Goal: Communication & Community: Share content

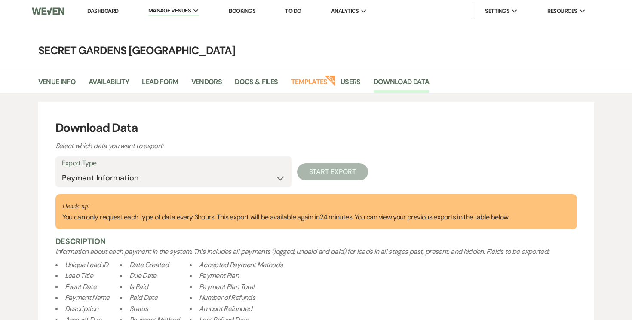
select select "paymentInfo"
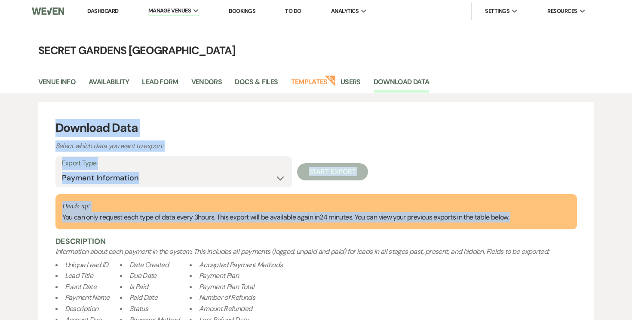
click at [103, 12] on link "Dashboard" at bounding box center [102, 10] width 31 height 7
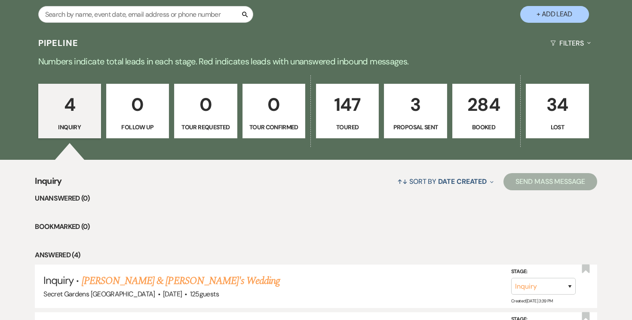
scroll to position [174, 0]
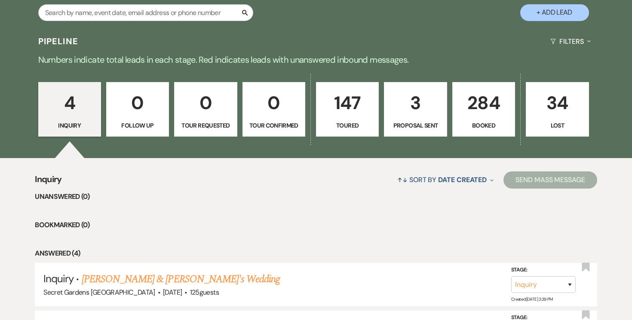
click at [476, 116] on p "284" at bounding box center [484, 103] width 52 height 29
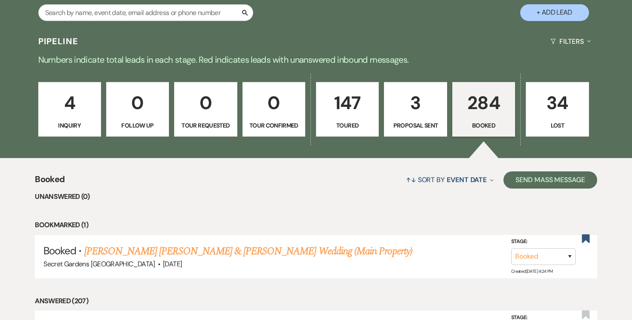
click at [486, 107] on p "284" at bounding box center [484, 103] width 52 height 29
click at [546, 183] on button "Send Mass Message" at bounding box center [550, 179] width 94 height 17
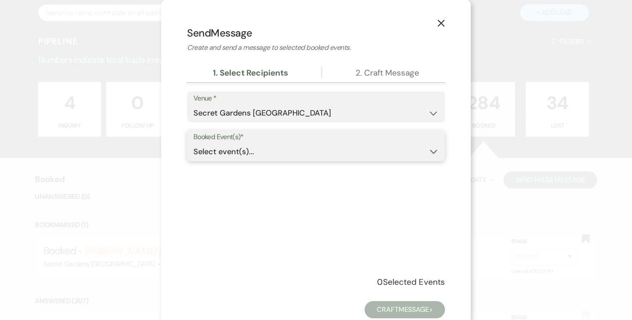
click at [433, 152] on icon "Expand" at bounding box center [434, 152] width 8 height 7
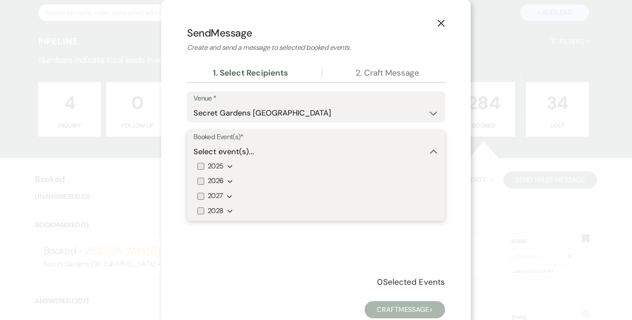
click at [230, 168] on icon "Expand" at bounding box center [229, 166] width 5 height 7
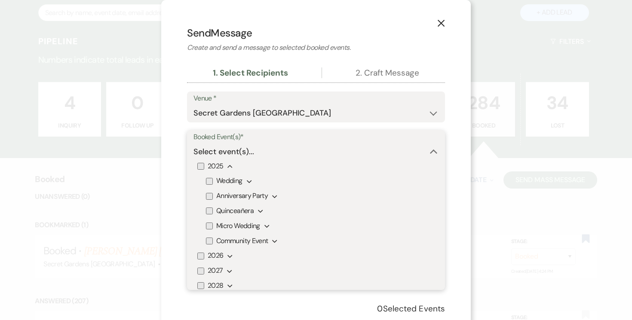
click at [202, 166] on input "2025" at bounding box center [200, 166] width 7 height 7
checkbox input "true"
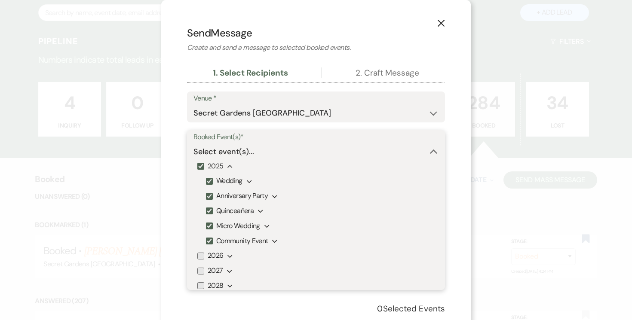
checkbox input "true"
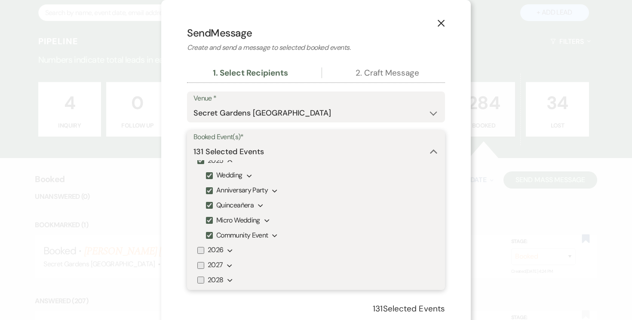
click at [202, 251] on input "2026" at bounding box center [200, 250] width 7 height 7
checkbox input "true"
click at [199, 272] on div "2027 Expand" at bounding box center [315, 266] width 237 height 15
drag, startPoint x: 201, startPoint y: 266, endPoint x: 199, endPoint y: 274, distance: 8.0
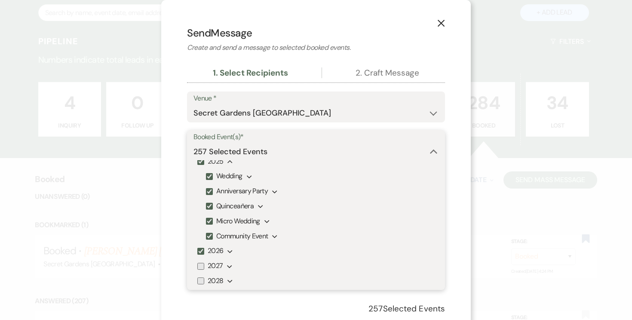
click at [201, 266] on input "2027" at bounding box center [200, 266] width 7 height 7
checkbox input "true"
click at [201, 282] on input "2028" at bounding box center [200, 281] width 7 height 7
checkbox input "true"
click at [432, 151] on use "button" at bounding box center [433, 152] width 7 height 4
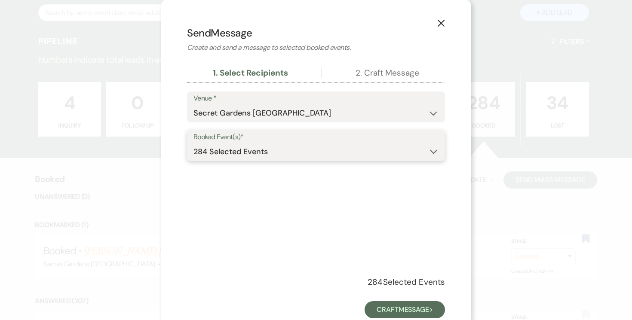
click at [432, 151] on icon "Expand" at bounding box center [434, 152] width 8 height 7
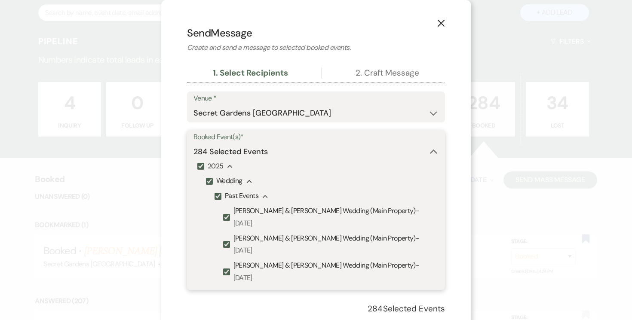
drag, startPoint x: 219, startPoint y: 195, endPoint x: 226, endPoint y: 196, distance: 7.4
click at [219, 195] on input "Past Events" at bounding box center [217, 196] width 7 height 7
checkbox input "false"
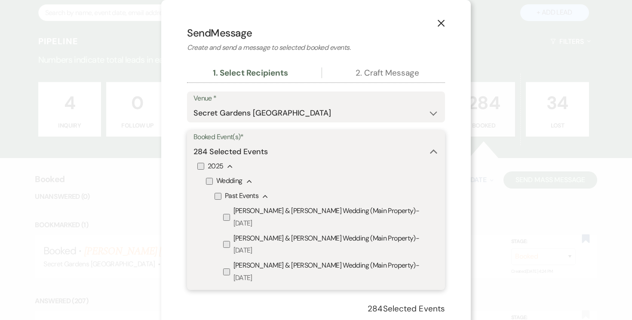
checkbox input "false"
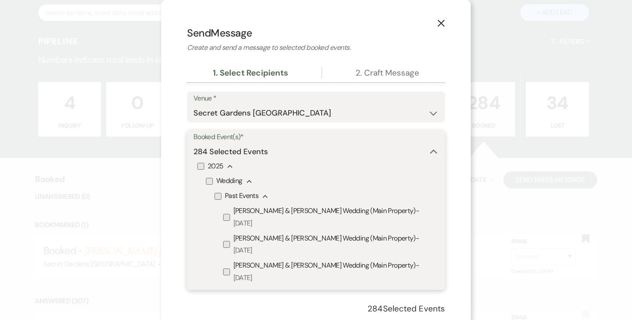
checkbox input "false"
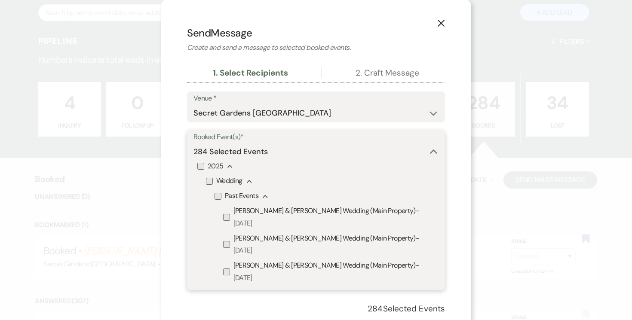
checkbox input "false"
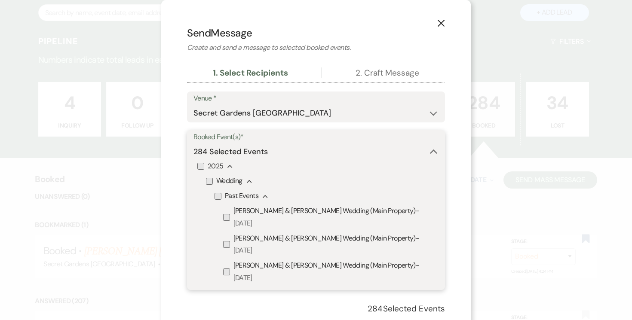
checkbox input "false"
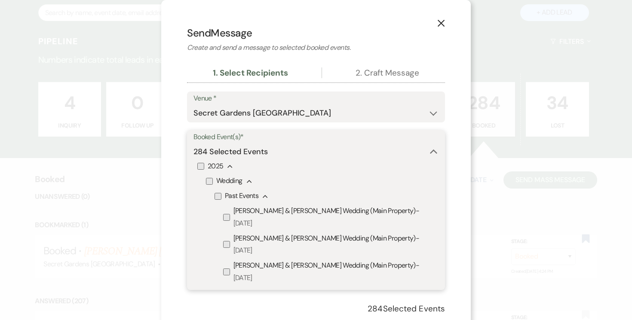
checkbox input "false"
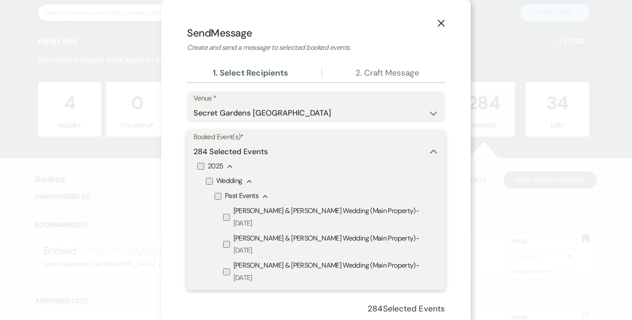
checkbox input "false"
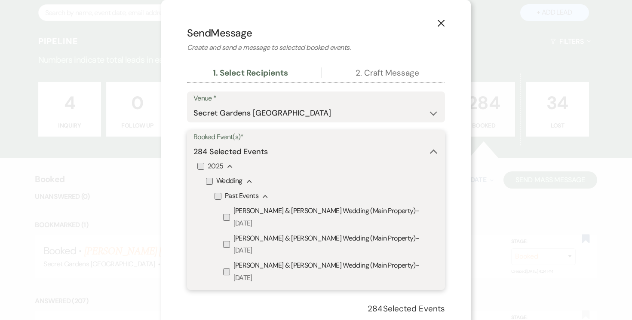
checkbox input "false"
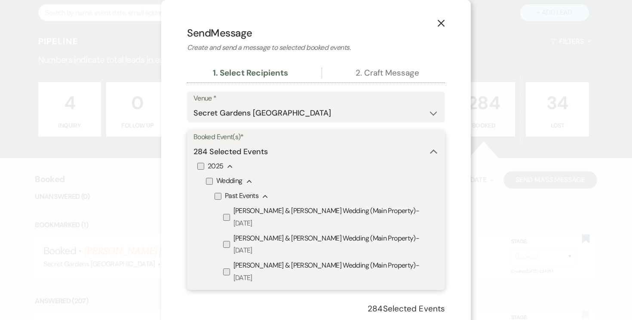
checkbox input "false"
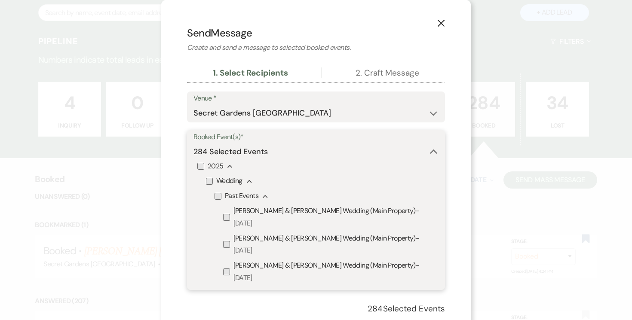
checkbox input "false"
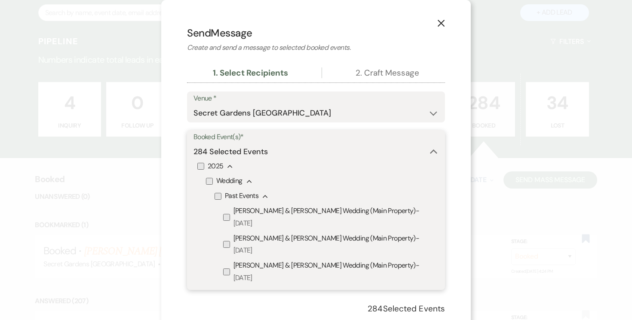
checkbox input "false"
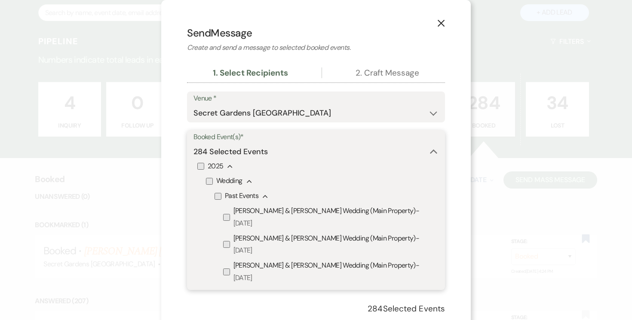
checkbox input "false"
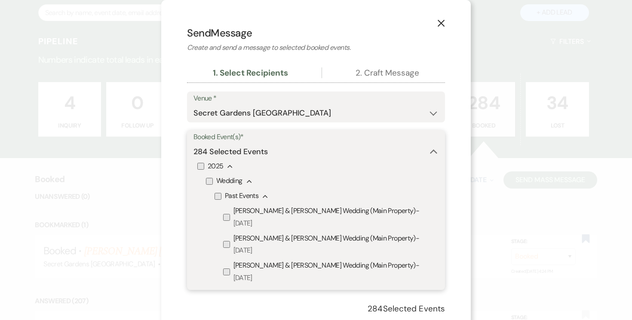
checkbox input "false"
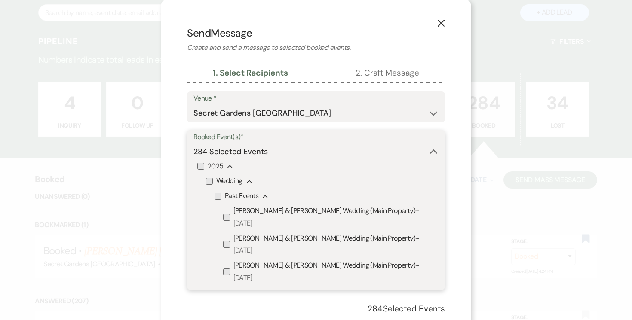
checkbox input "false"
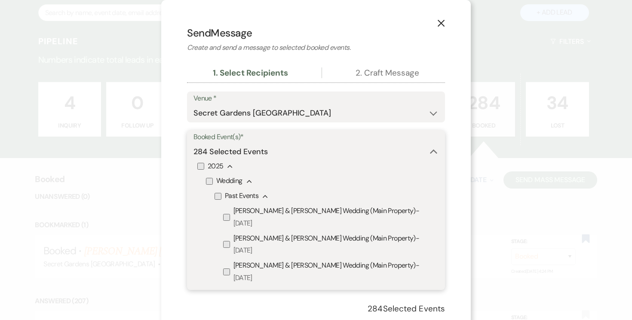
checkbox input "false"
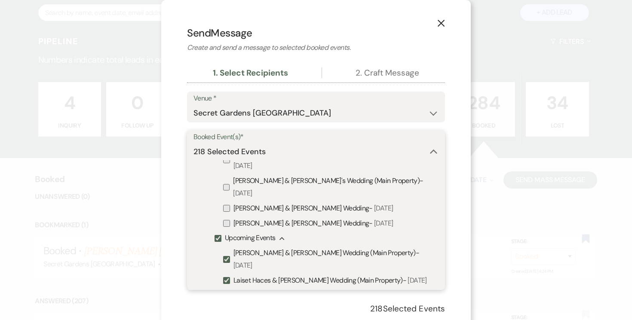
scroll to position [1767, 0]
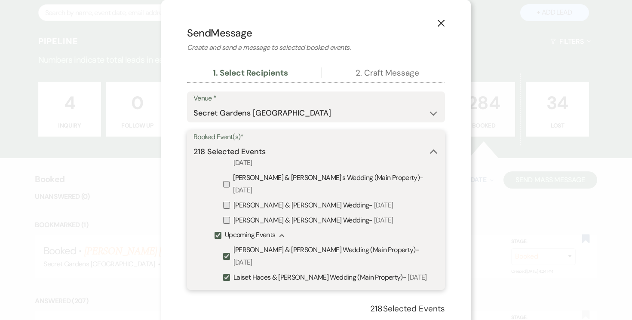
click at [433, 152] on icon "Collapse" at bounding box center [434, 152] width 8 height 7
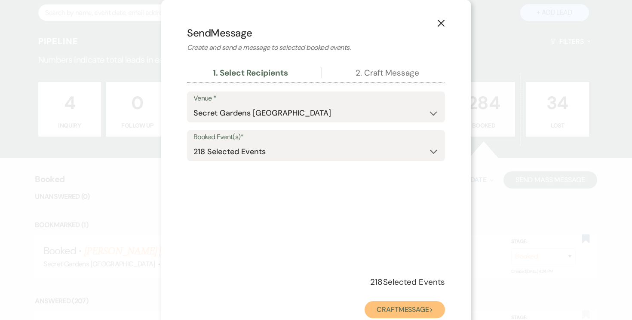
click at [401, 313] on button "Craft Message >" at bounding box center [404, 309] width 80 height 17
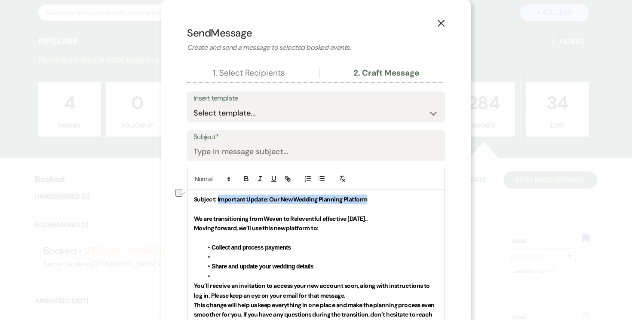
drag, startPoint x: 221, startPoint y: 199, endPoint x: 369, endPoint y: 199, distance: 147.4
click at [370, 199] on p "Subject: Important Update: Our New Wedding Planning Platform" at bounding box center [316, 199] width 244 height 9
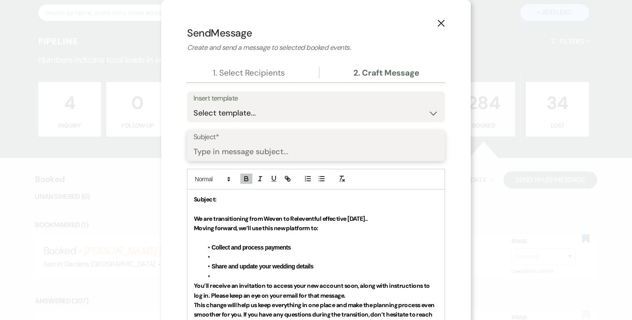
click at [266, 148] on input "Subject*" at bounding box center [315, 152] width 245 height 17
paste input "Important Update: Our New Wedding Planning Platform"
type input "Important Update: Our New Wedding Planning Platform"
click at [221, 199] on p "Subject:" at bounding box center [316, 199] width 244 height 9
click at [195, 218] on strong "We are transitioning from Weven to Releventful effective [DATE].." at bounding box center [281, 219] width 174 height 8
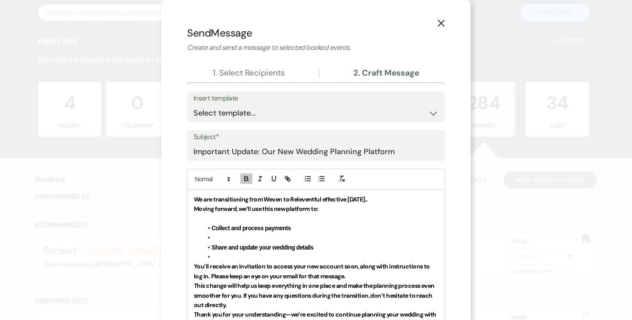
click at [220, 204] on p "We are transitioning from Weven to Releventful effective [DATE].." at bounding box center [316, 199] width 244 height 9
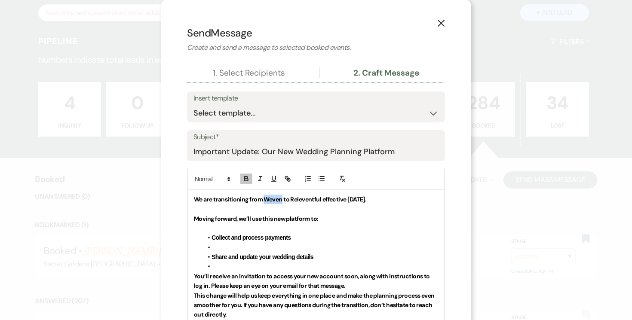
drag, startPoint x: 269, startPoint y: 199, endPoint x: 278, endPoint y: 199, distance: 9.0
click at [283, 199] on strong "We are transitioning from Weven to Releventful effective [DATE]." at bounding box center [280, 200] width 172 height 8
click at [246, 179] on icon "button" at bounding box center [246, 180] width 3 height 2
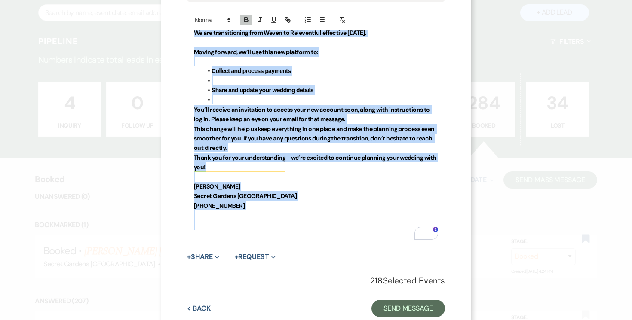
scroll to position [184, 0]
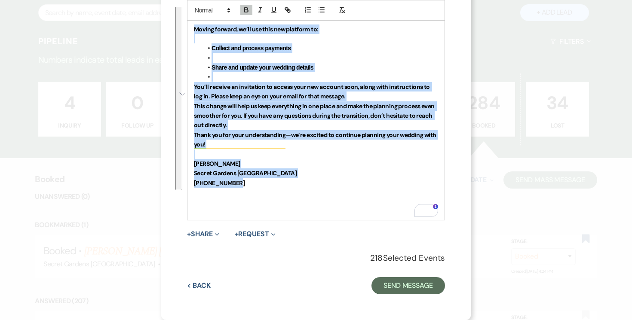
drag, startPoint x: 194, startPoint y: 198, endPoint x: 293, endPoint y: 193, distance: 98.6
click at [293, 193] on div "We are transitioning from Weven to Releventful effective [DATE]. ﻿ Moving forwa…" at bounding box center [315, 106] width 257 height 212
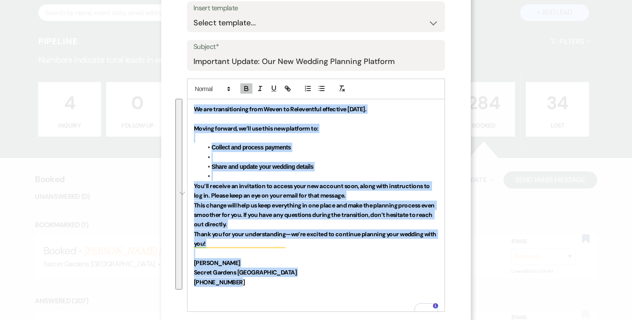
scroll to position [0, 0]
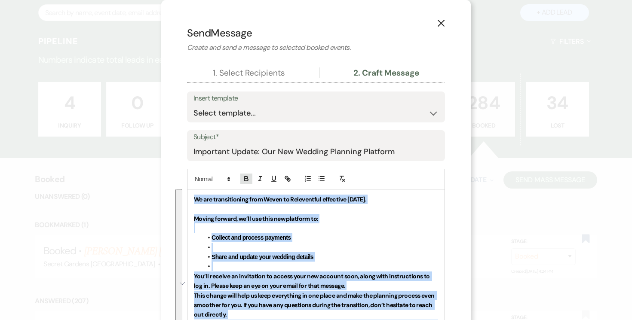
click at [246, 176] on icon "button" at bounding box center [246, 179] width 8 height 8
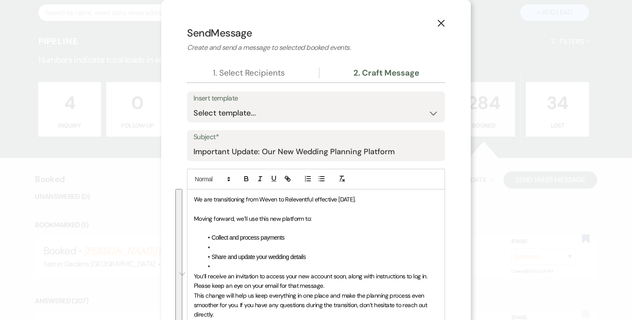
click at [340, 235] on li "Collect and process payments" at bounding box center [320, 237] width 236 height 9
drag, startPoint x: 261, startPoint y: 199, endPoint x: 274, endPoint y: 199, distance: 12.5
click at [276, 199] on span "We are transitioning from Weven to Releventful effective [DATE]." at bounding box center [275, 200] width 162 height 8
drag, startPoint x: 245, startPoint y: 177, endPoint x: 263, endPoint y: 192, distance: 23.2
click at [245, 177] on icon "button" at bounding box center [246, 178] width 3 height 2
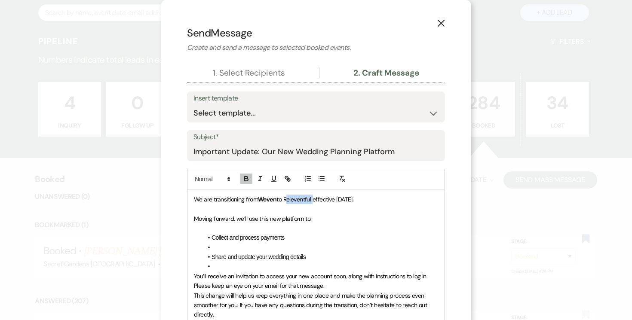
drag, startPoint x: 288, startPoint y: 199, endPoint x: 295, endPoint y: 197, distance: 6.6
click at [310, 199] on span "to Releventful effective [DATE]." at bounding box center [314, 200] width 77 height 8
click at [245, 180] on icon "button" at bounding box center [246, 180] width 3 height 2
drag, startPoint x: 327, startPoint y: 221, endPoint x: 321, endPoint y: 216, distance: 7.7
click at [327, 220] on p "Moving forward, we’ll use this new platform to:" at bounding box center [316, 218] width 244 height 9
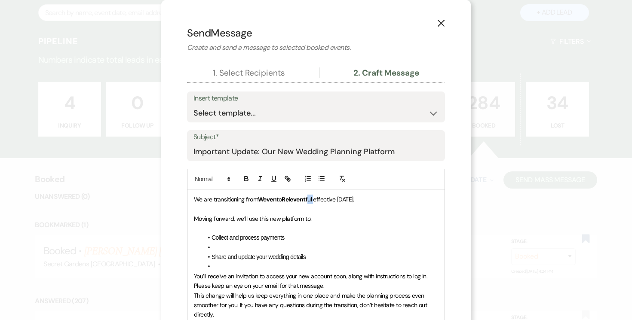
click at [317, 200] on span "ul effective [DATE]." at bounding box center [330, 200] width 47 height 8
click at [246, 177] on icon "button" at bounding box center [246, 179] width 8 height 8
click at [344, 242] on li "Collect and process payments" at bounding box center [320, 237] width 236 height 9
click at [222, 248] on li "To enrich screen reader interactions, please activate Accessibility in Grammarl…" at bounding box center [320, 247] width 236 height 9
click at [217, 269] on li "To enrich screen reader interactions, please activate Accessibility in Grammarl…" at bounding box center [320, 266] width 236 height 9
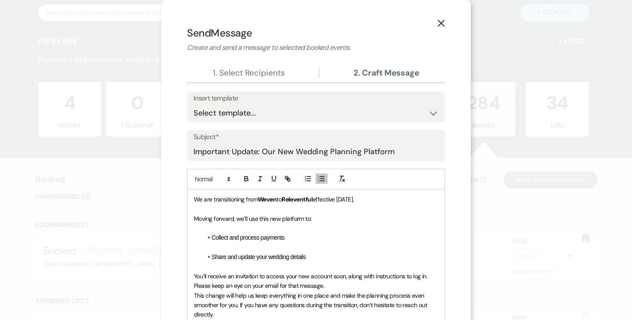
click at [214, 246] on p "To enrich screen reader interactions, please activate Accessibility in Grammarl…" at bounding box center [316, 247] width 244 height 9
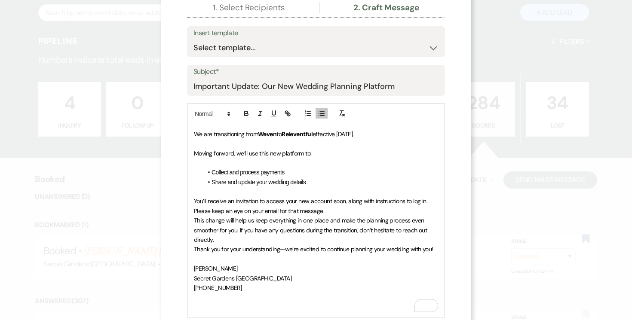
scroll to position [72, 0]
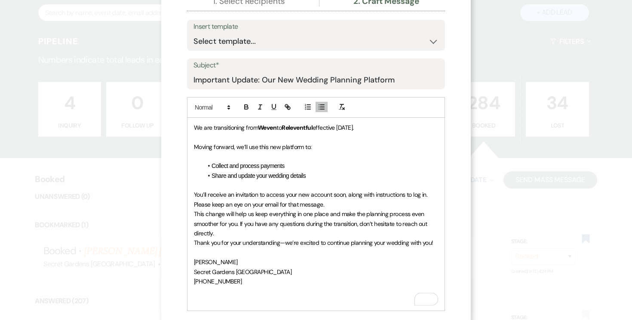
click at [333, 202] on p "You’ll receive an invitation to access your new account soon, along with instru…" at bounding box center [316, 199] width 244 height 19
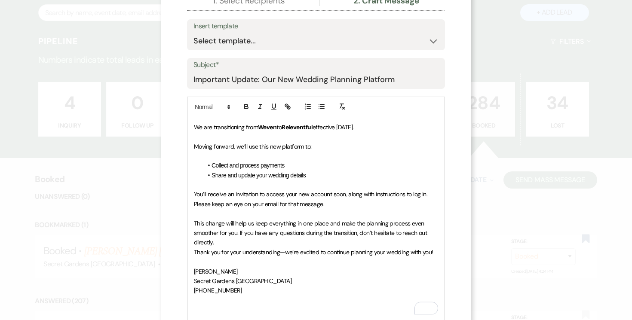
click at [241, 247] on p "This change will help us keep everything in one place and make the planning pro…" at bounding box center [316, 233] width 244 height 29
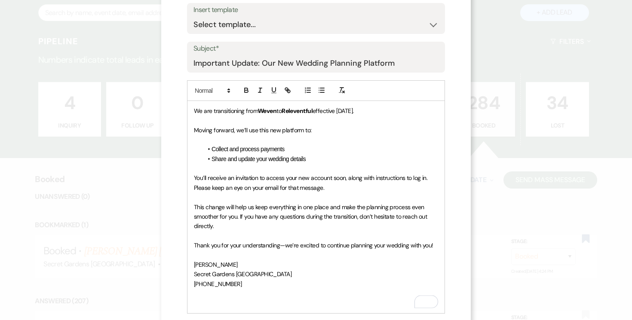
scroll to position [91, 0]
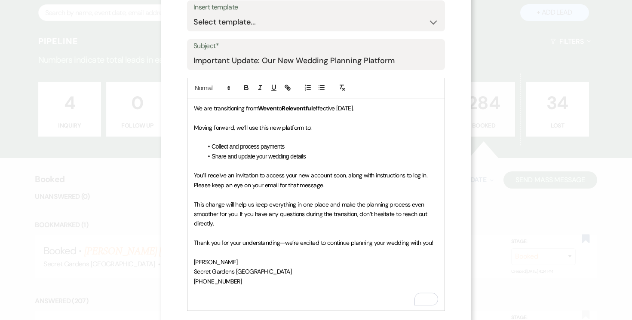
drag, startPoint x: 209, startPoint y: 280, endPoint x: 214, endPoint y: 282, distance: 5.2
click at [209, 281] on span "[PHONE_NUMBER]" at bounding box center [218, 282] width 48 height 8
click at [196, 281] on span "305)962-3874" at bounding box center [213, 282] width 39 height 8
click at [211, 281] on span "[PHONE_NUMBER]" at bounding box center [218, 282] width 48 height 8
click at [347, 173] on span "You’ll receive an invitation to access your new account soon, along with instru…" at bounding box center [311, 179] width 235 height 17
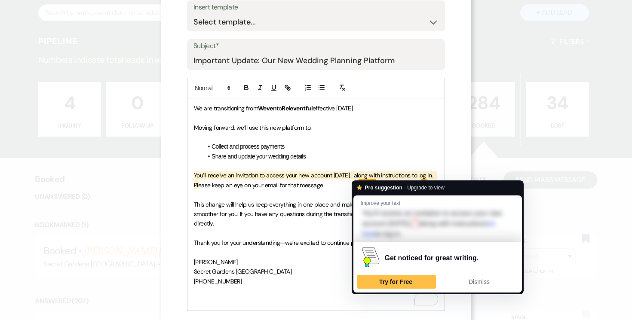
click at [373, 143] on li "Collect and process payments" at bounding box center [320, 146] width 236 height 9
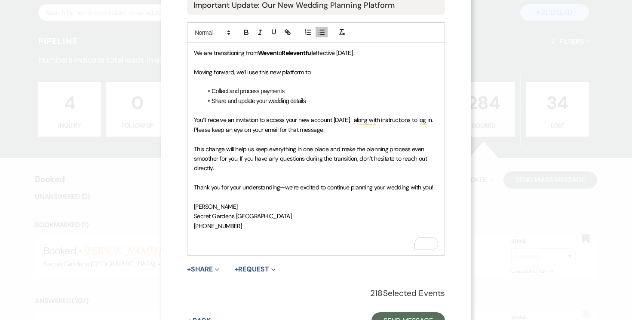
scroll to position [181, 0]
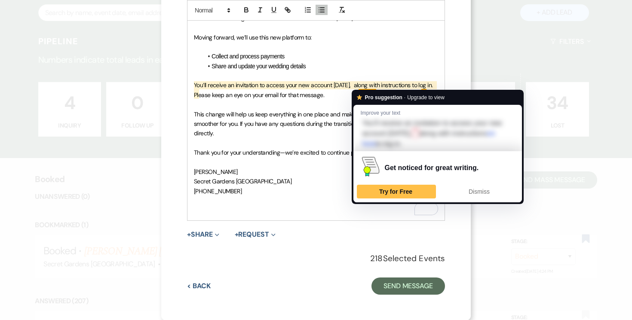
click at [364, 84] on span "You’ll receive an invitation to access your new account [DATE], along with inst…" at bounding box center [314, 89] width 240 height 17
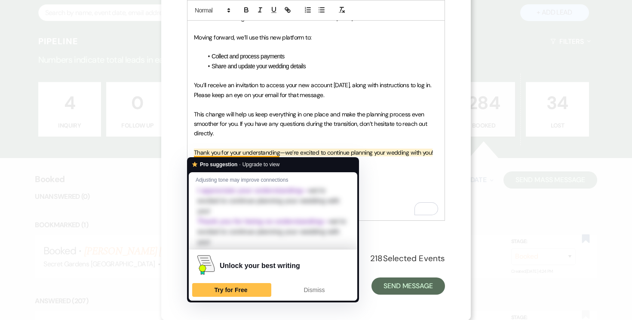
click at [382, 199] on p "To enrich screen reader interactions, please activate Accessibility in Grammarl…" at bounding box center [316, 200] width 244 height 9
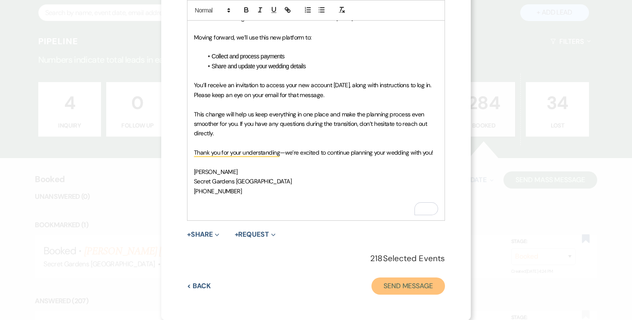
click at [410, 285] on button "Send Message" at bounding box center [407, 286] width 73 height 17
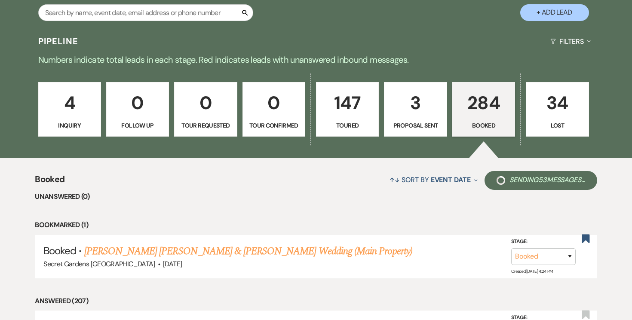
scroll to position [0, 0]
